Goal: Navigation & Orientation: Find specific page/section

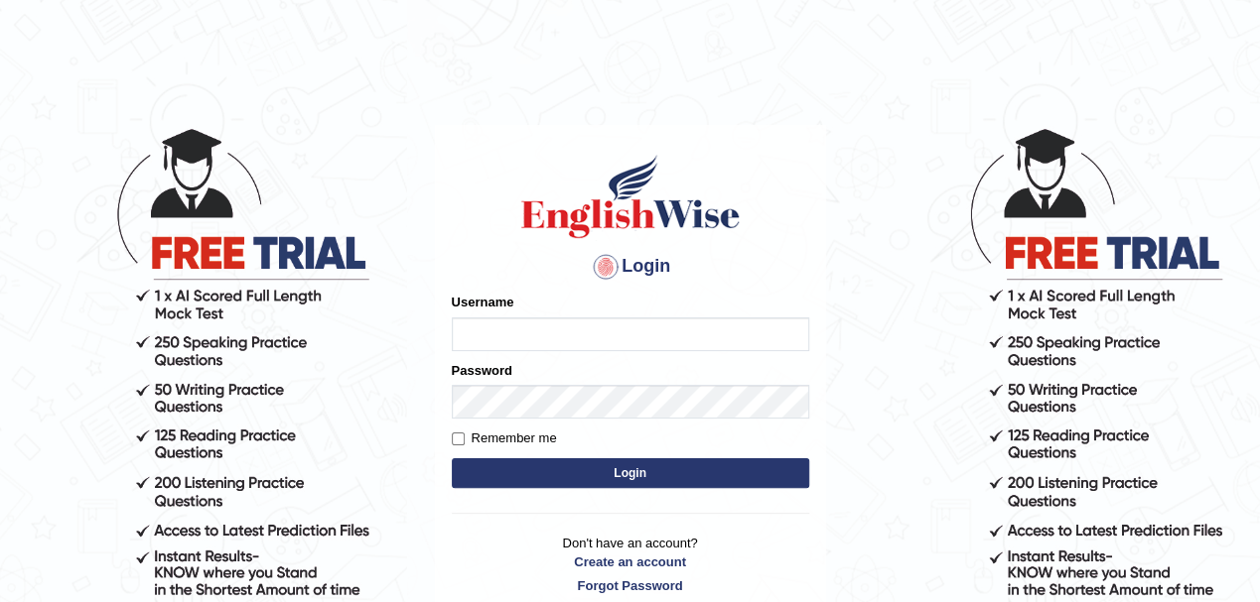
type input "Pritima_nk"
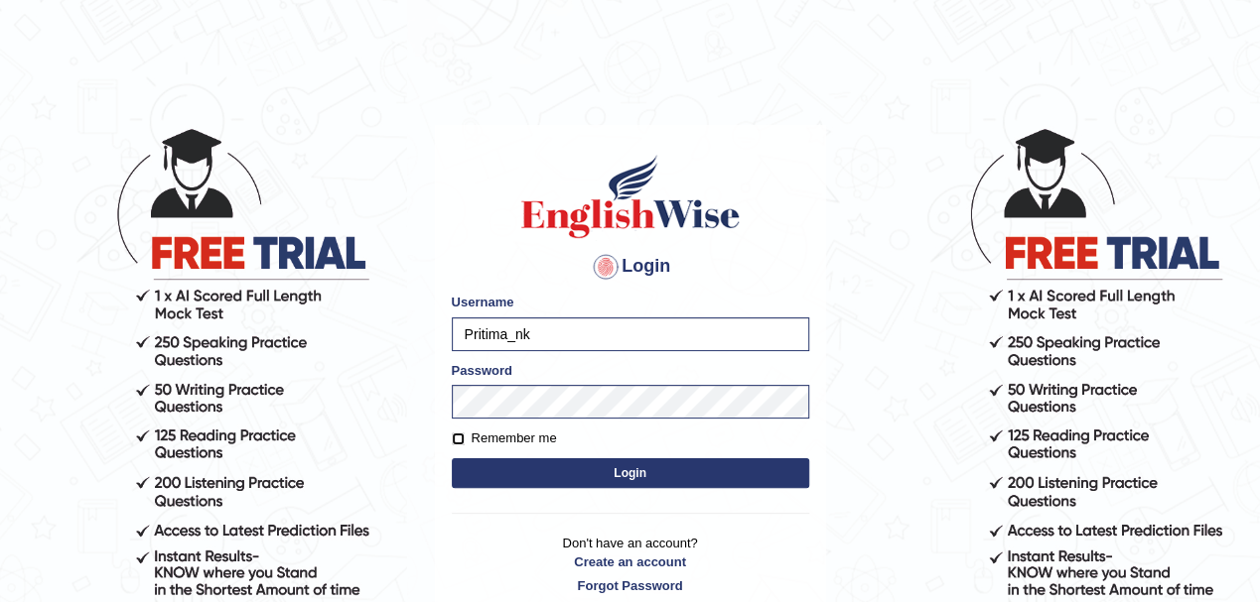
click at [457, 435] on input "Remember me" at bounding box center [458, 439] width 13 height 13
checkbox input "true"
click at [511, 480] on button "Login" at bounding box center [630, 474] width 357 height 30
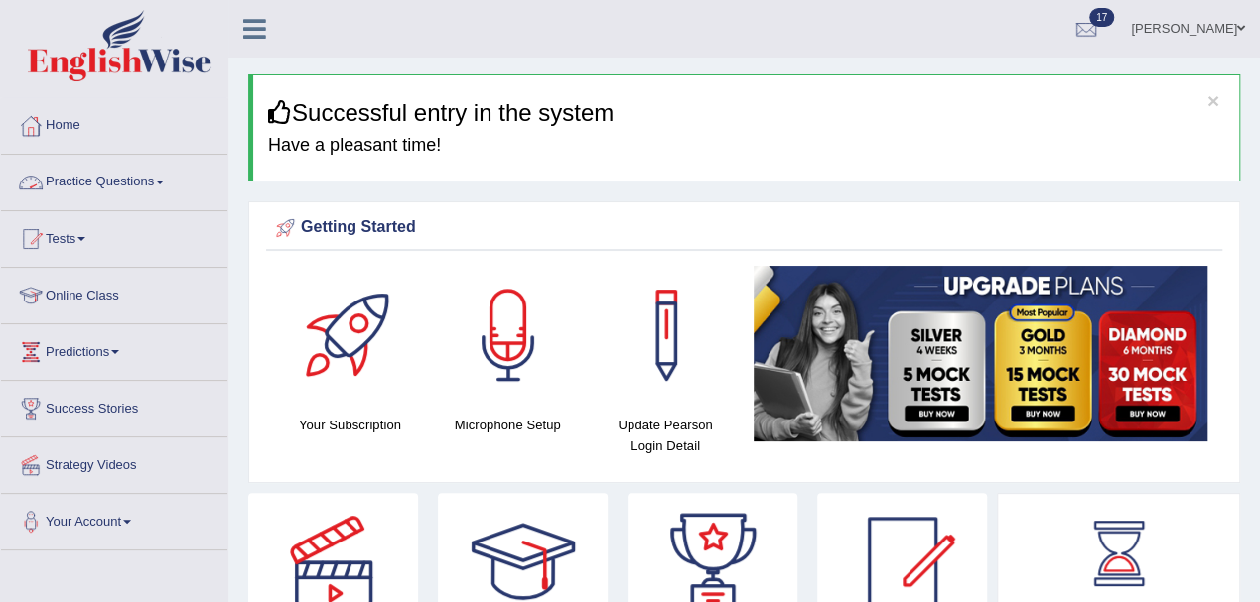
click at [109, 181] on link "Practice Questions" at bounding box center [114, 180] width 226 height 50
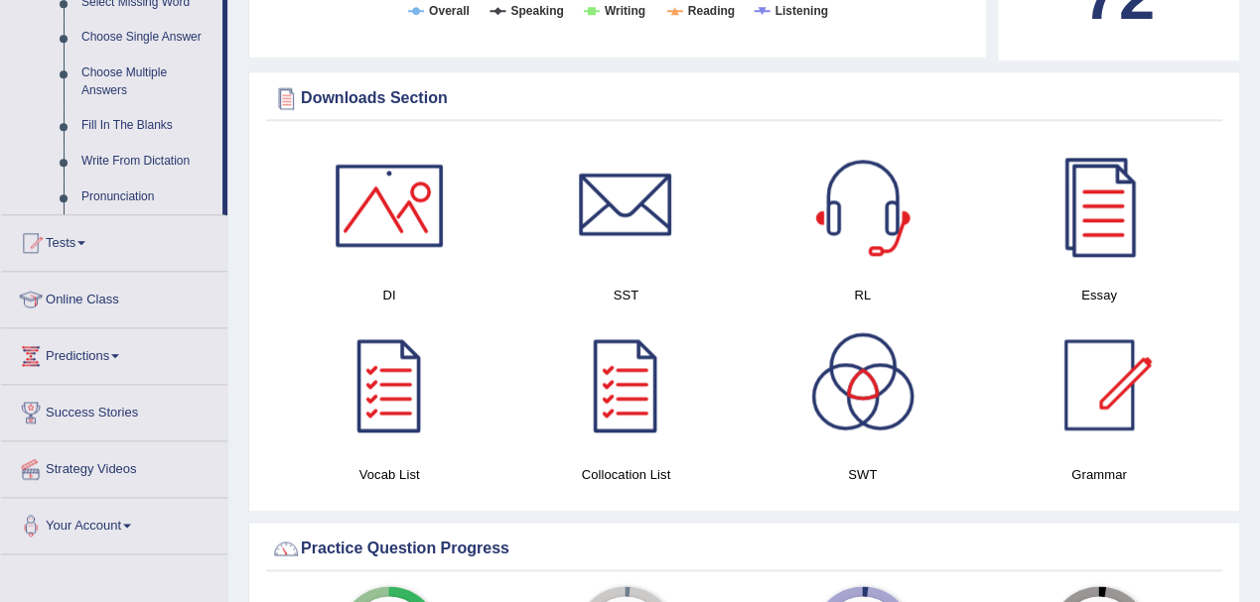
scroll to position [1058, 0]
